Goal: Task Accomplishment & Management: Use online tool/utility

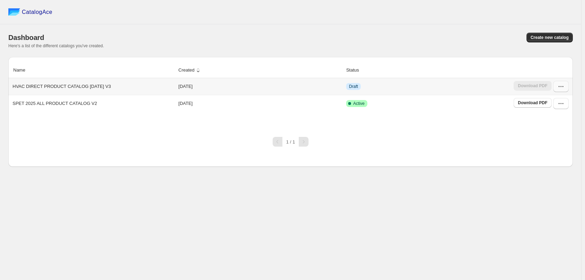
click at [563, 87] on icon "button" at bounding box center [560, 86] width 7 height 7
click at [556, 136] on span "Edit" at bounding box center [557, 137] width 36 height 7
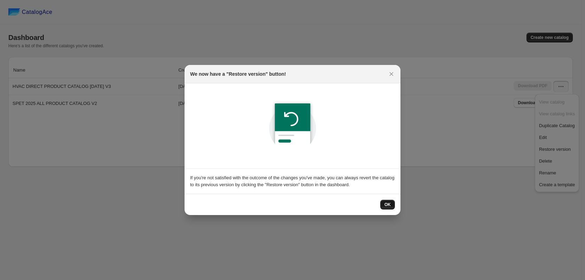
click at [383, 205] on button "OK" at bounding box center [387, 205] width 15 height 10
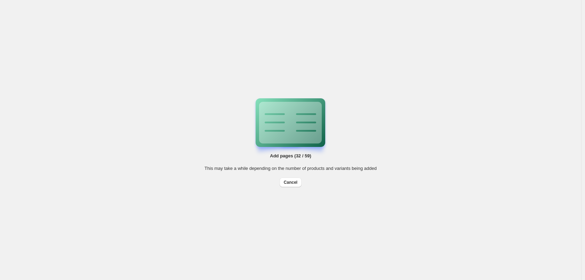
click at [418, 96] on div "Add pages (32 / 59) This may take a while depending on the number of products a…" at bounding box center [290, 140] width 581 height 280
click at [505, 213] on div "Add pages (51 / 59) This may take a while depending on the number of products a…" at bounding box center [290, 140] width 581 height 280
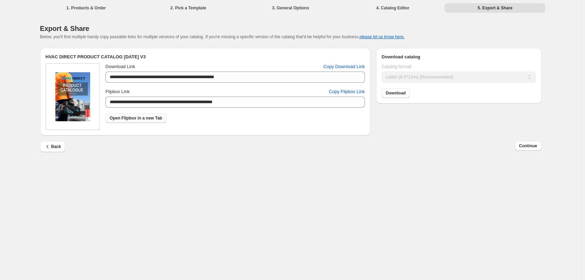
click at [152, 118] on span "Open Flipbox in a new Tab" at bounding box center [136, 119] width 53 height 6
click at [56, 147] on span "Back" at bounding box center [52, 146] width 17 height 7
